Goal: Task Accomplishment & Management: Use online tool/utility

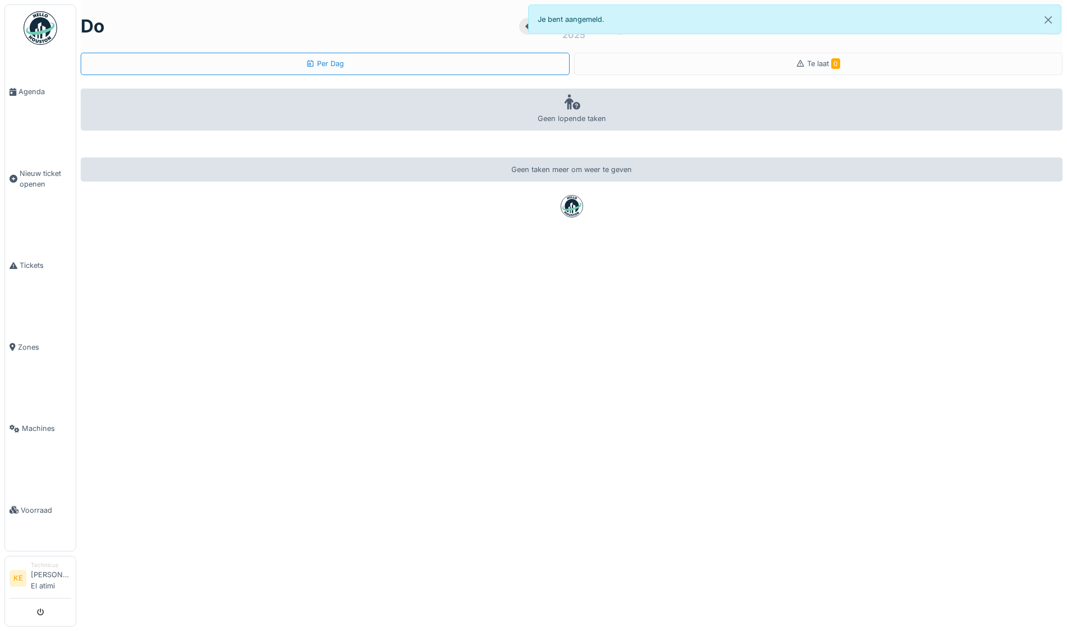
click at [41, 35] on img at bounding box center [41, 28] width 34 height 34
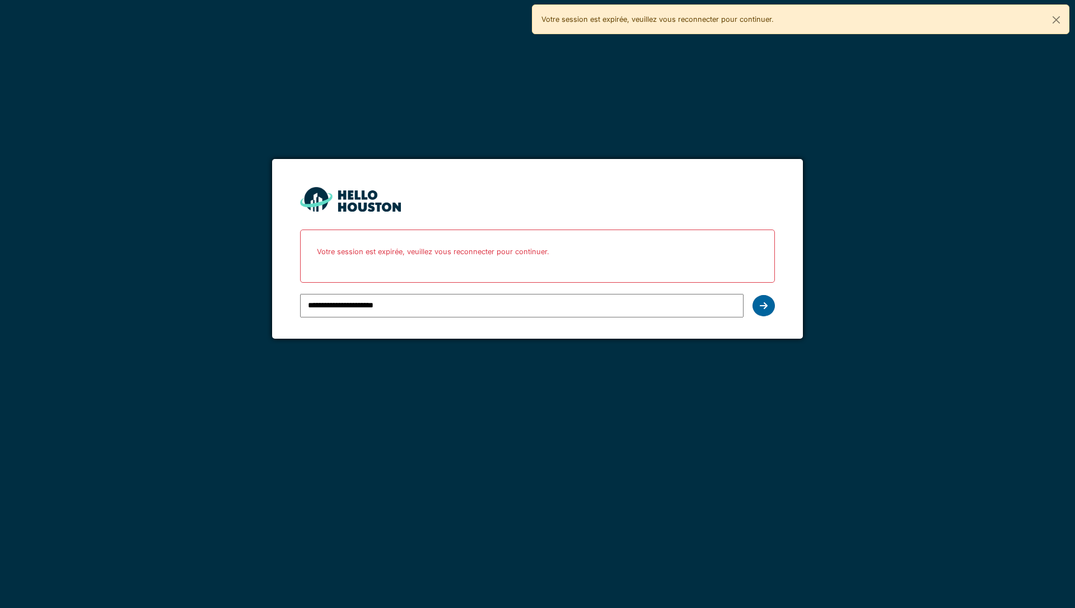
click at [769, 309] on div at bounding box center [764, 305] width 22 height 21
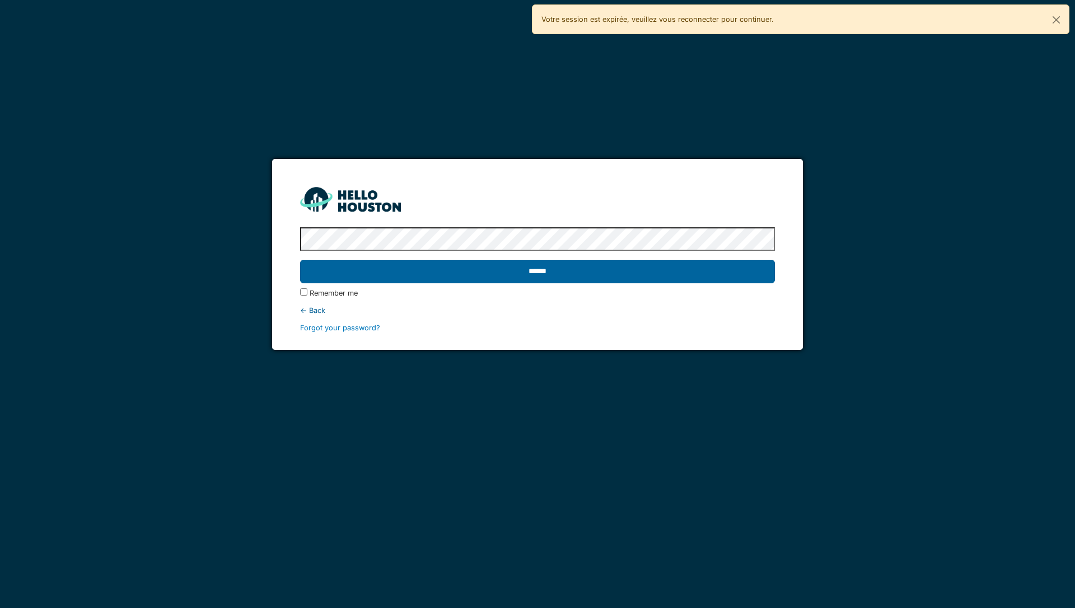
click at [674, 275] on input "******" at bounding box center [537, 272] width 474 height 24
